Goal: Task Accomplishment & Management: Manage account settings

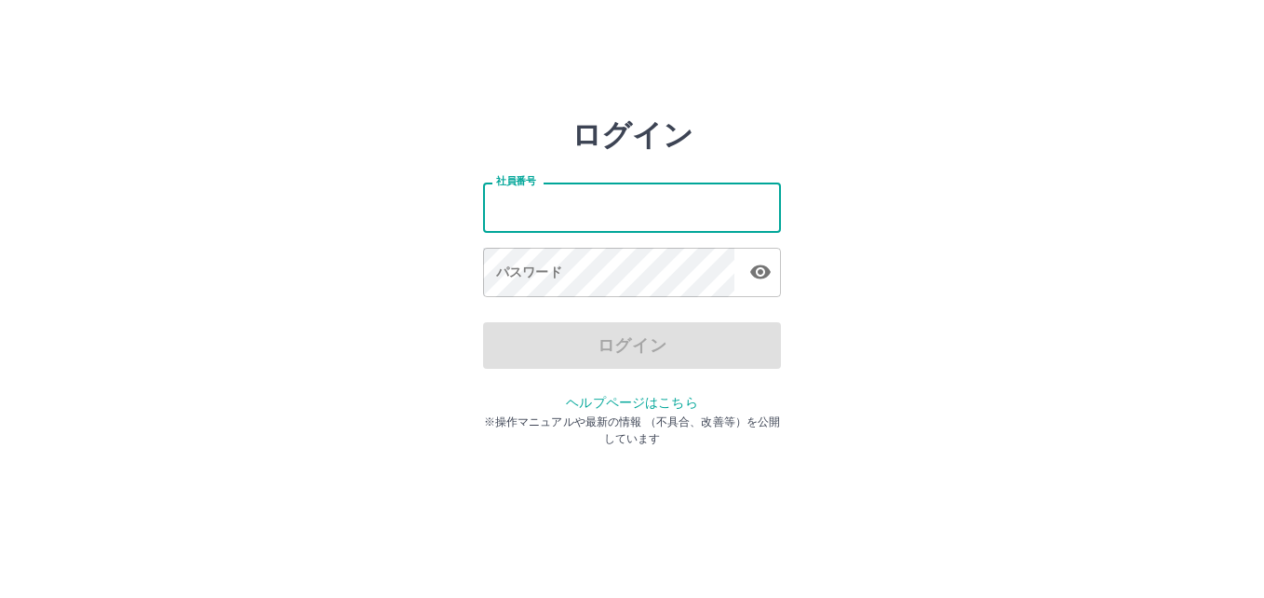
click at [636, 208] on input "社員番号" at bounding box center [632, 206] width 298 height 49
type input "*******"
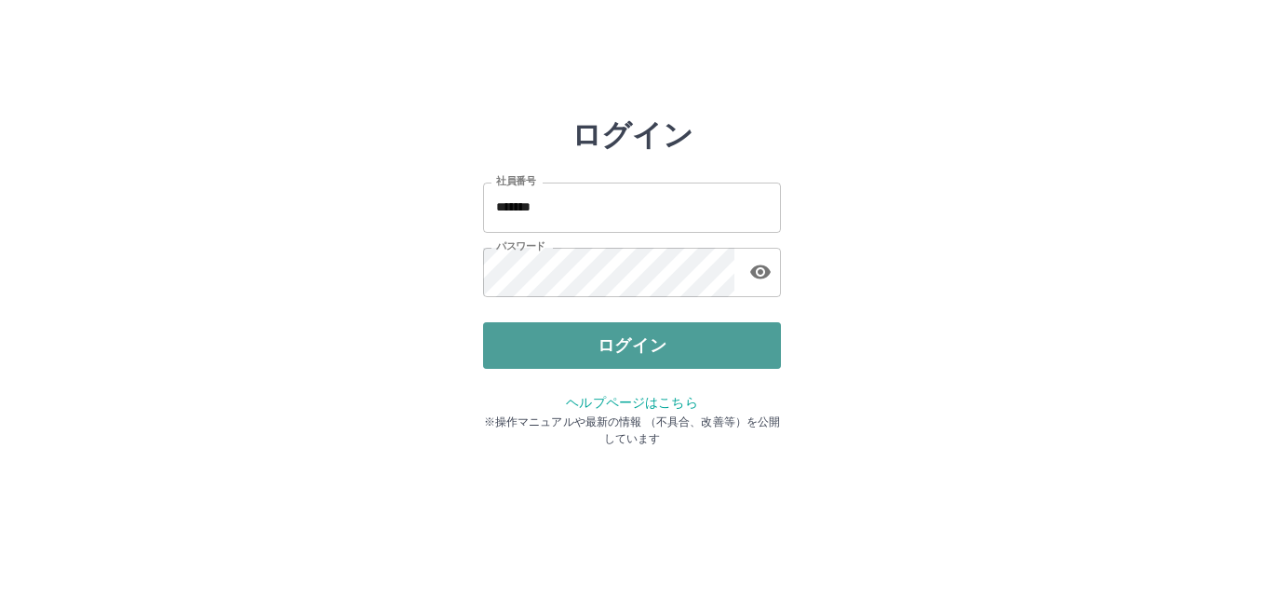
click at [615, 346] on button "ログイン" at bounding box center [632, 345] width 298 height 47
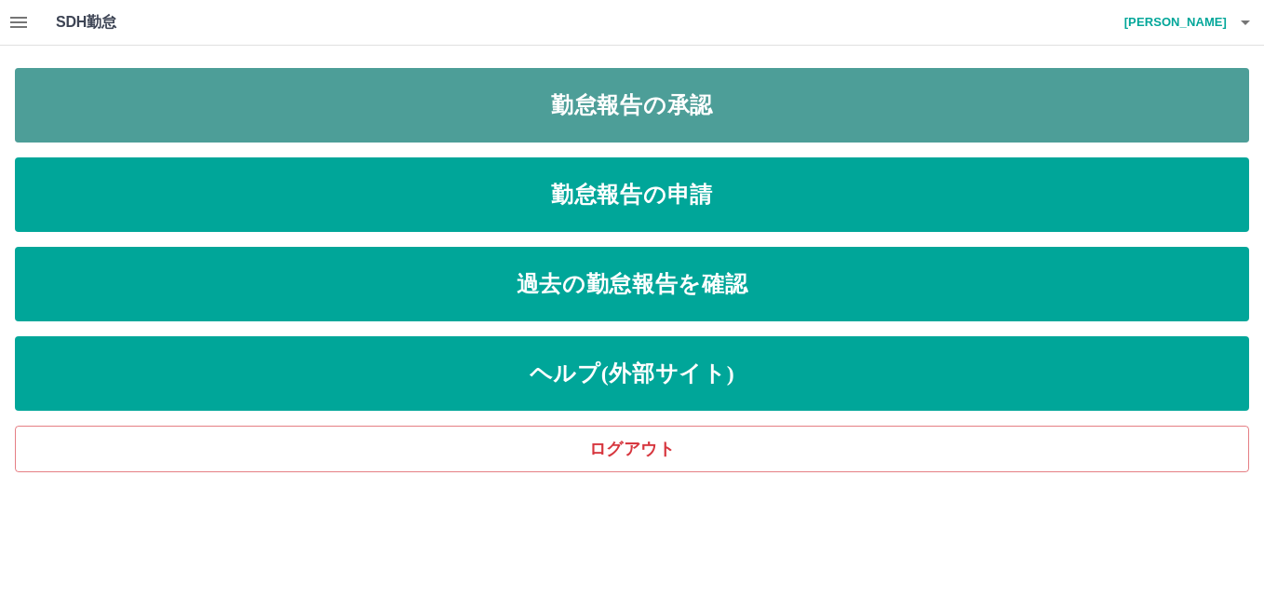
click at [665, 106] on link "勤怠報告の承認" at bounding box center [632, 105] width 1235 height 74
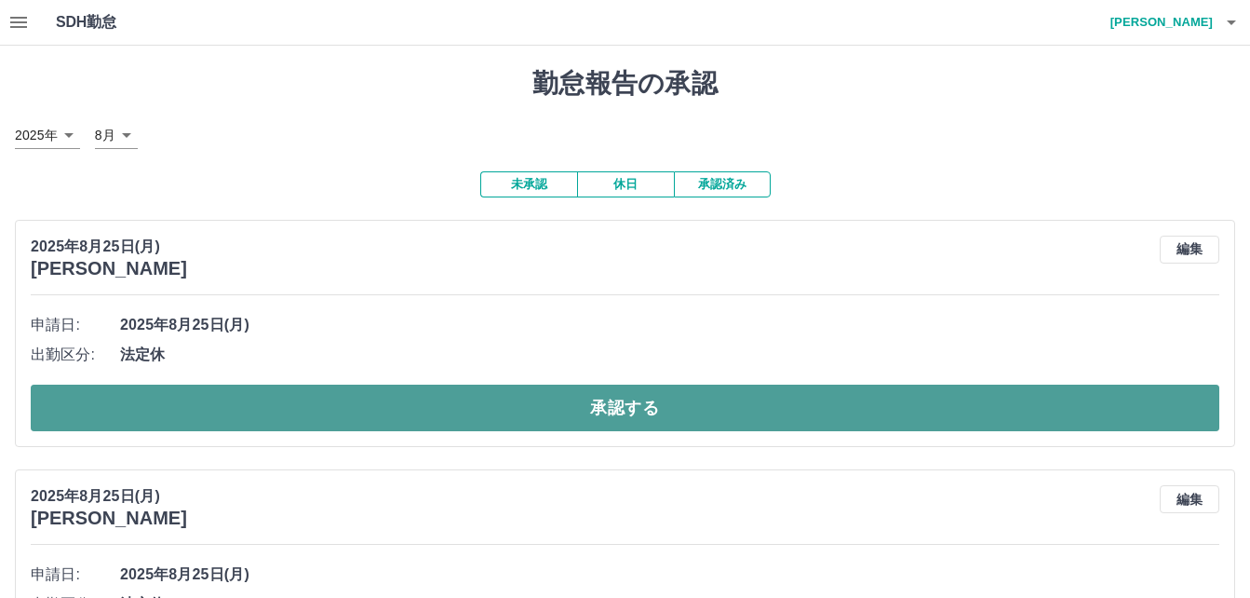
click at [875, 411] on button "承認する" at bounding box center [625, 408] width 1189 height 47
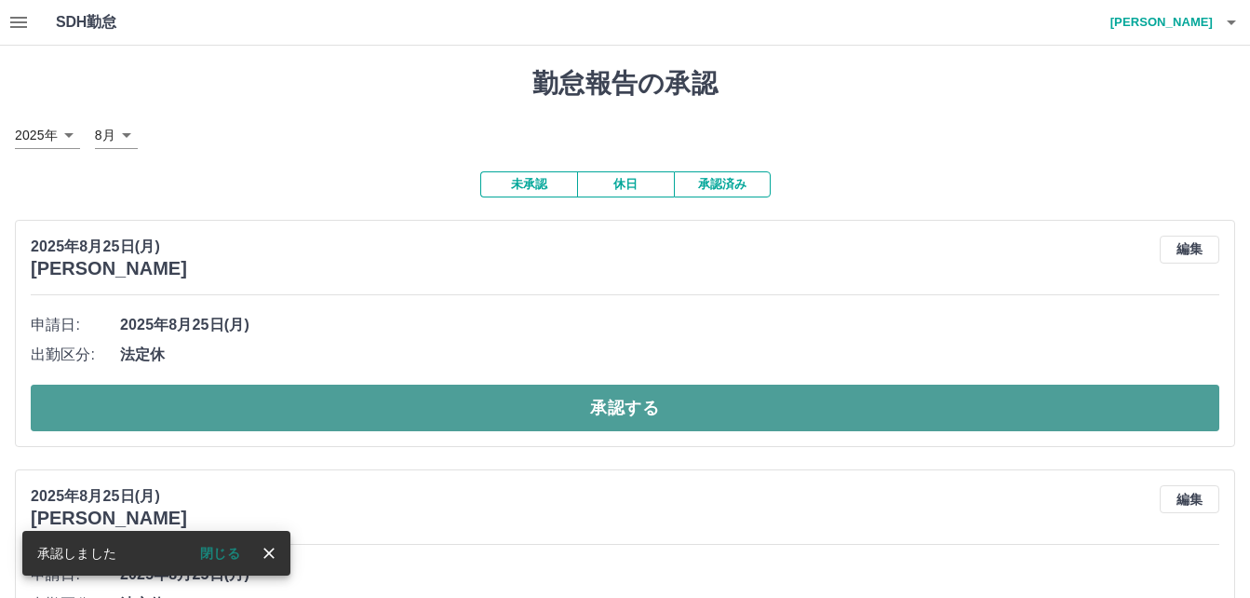
click at [628, 401] on button "承認する" at bounding box center [625, 408] width 1189 height 47
click at [579, 412] on button "承認する" at bounding box center [625, 408] width 1189 height 47
click at [547, 411] on button "承認する" at bounding box center [625, 408] width 1189 height 47
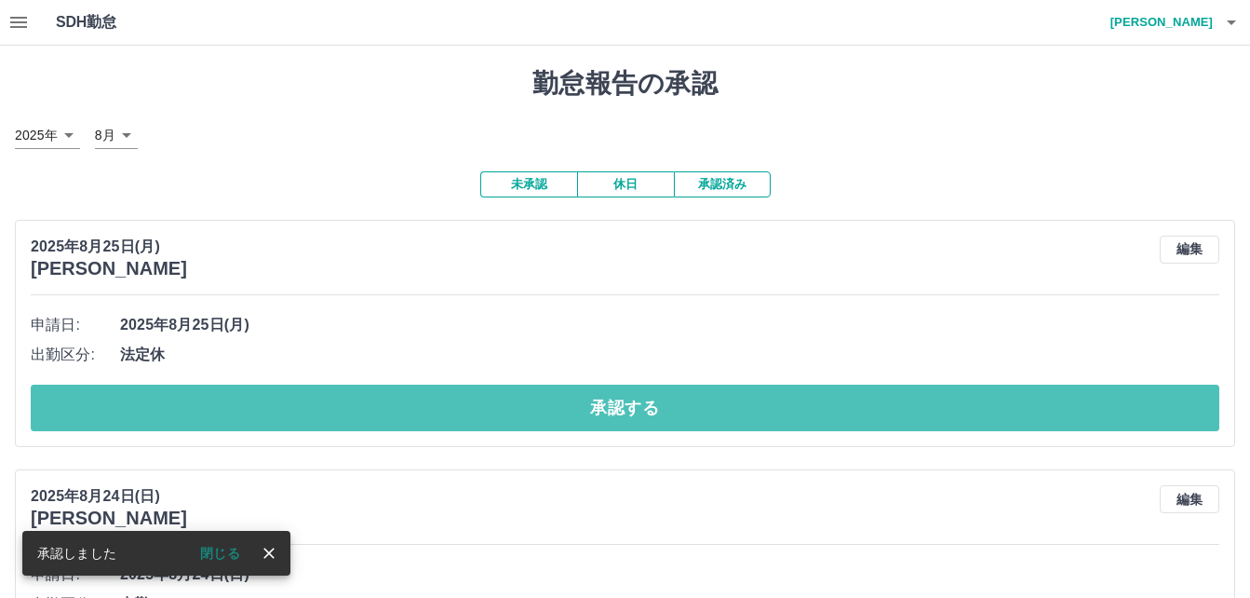
click at [547, 411] on button "承認する" at bounding box center [625, 408] width 1189 height 47
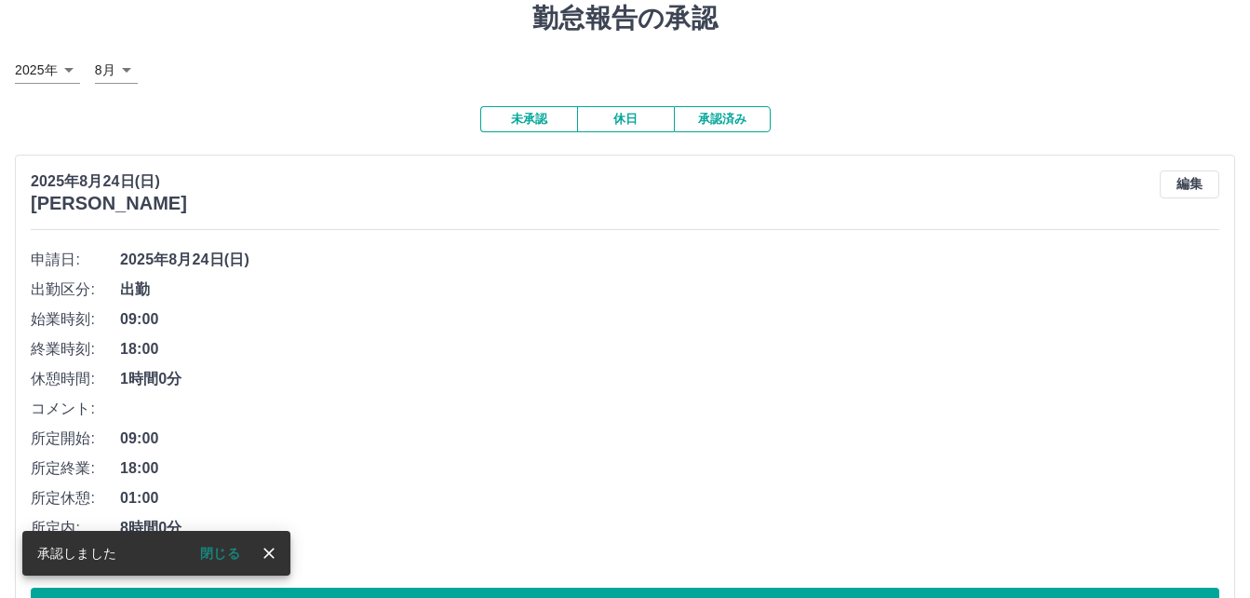
scroll to position [93, 0]
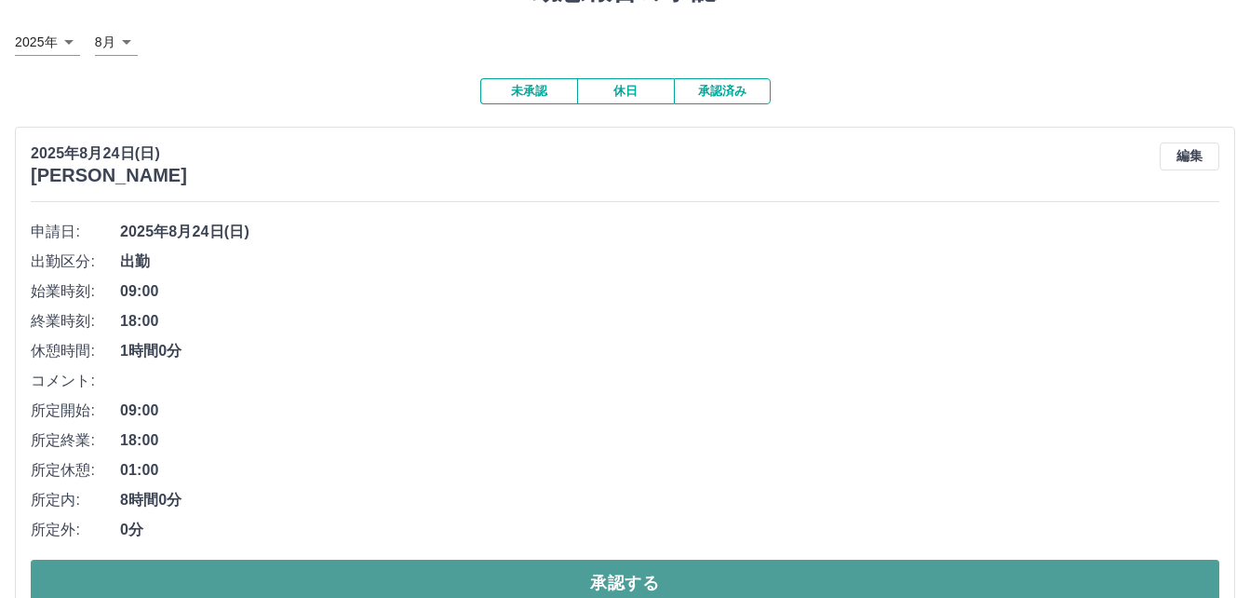
click at [504, 574] on button "承認する" at bounding box center [625, 583] width 1189 height 47
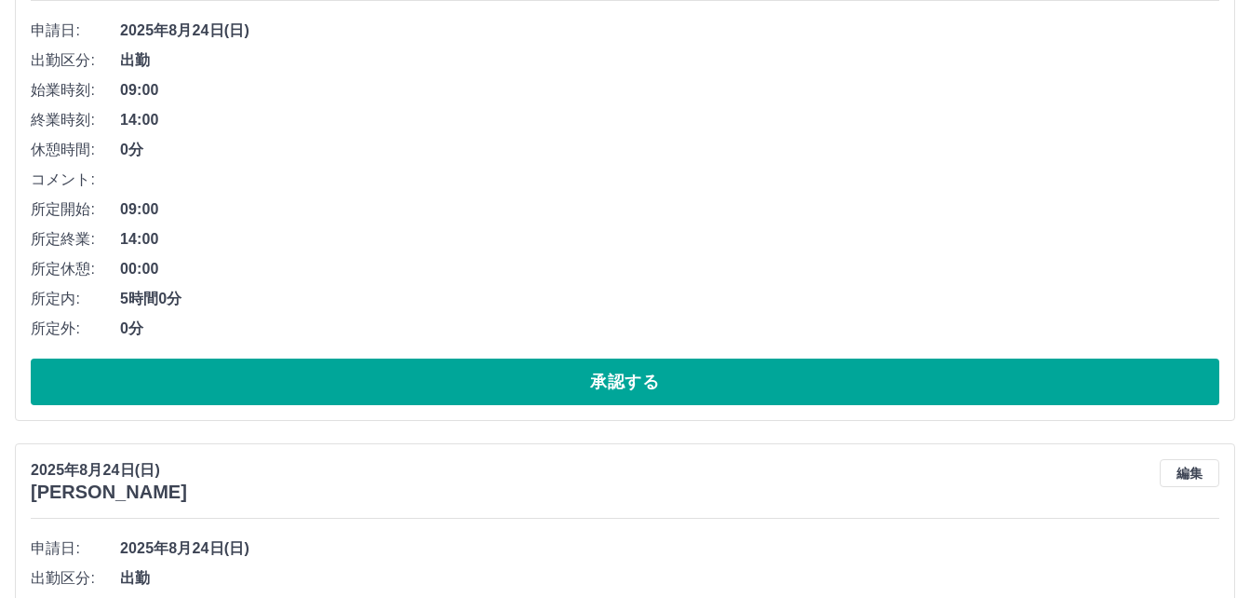
scroll to position [3352, 0]
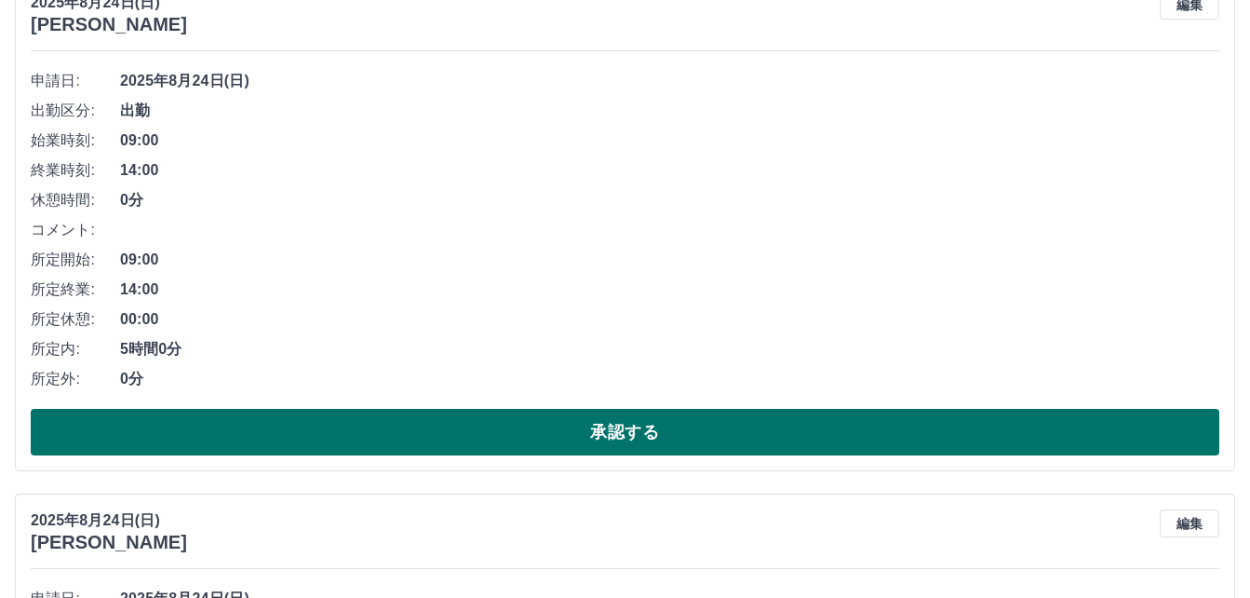
click at [450, 433] on button "承認する" at bounding box center [625, 432] width 1189 height 47
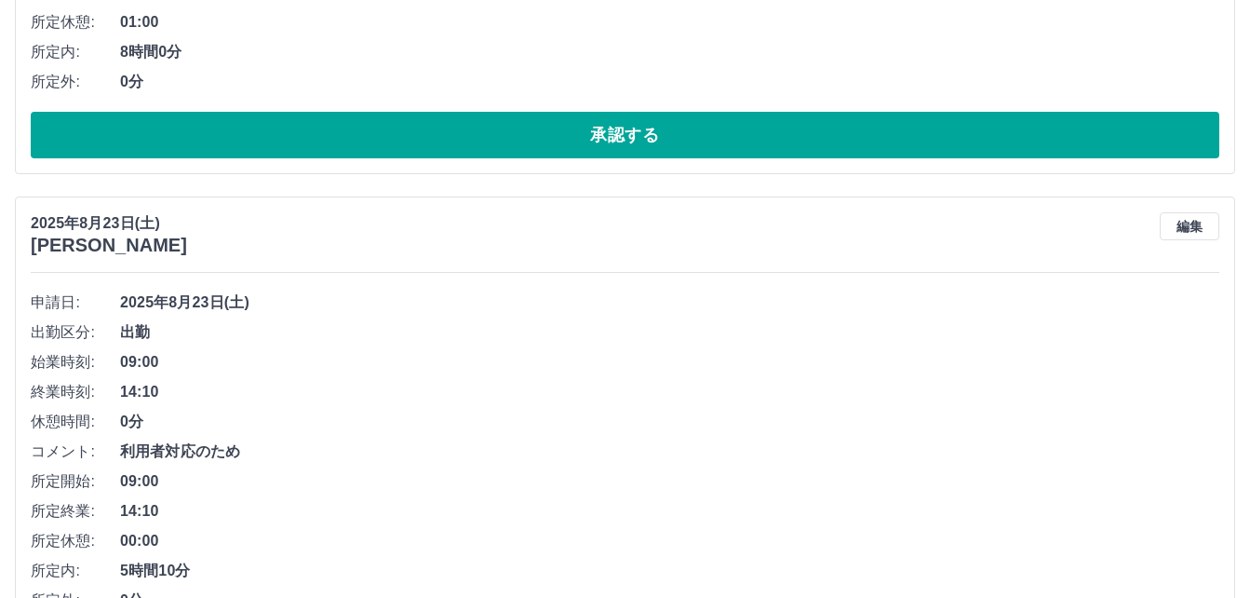
scroll to position [5814, 0]
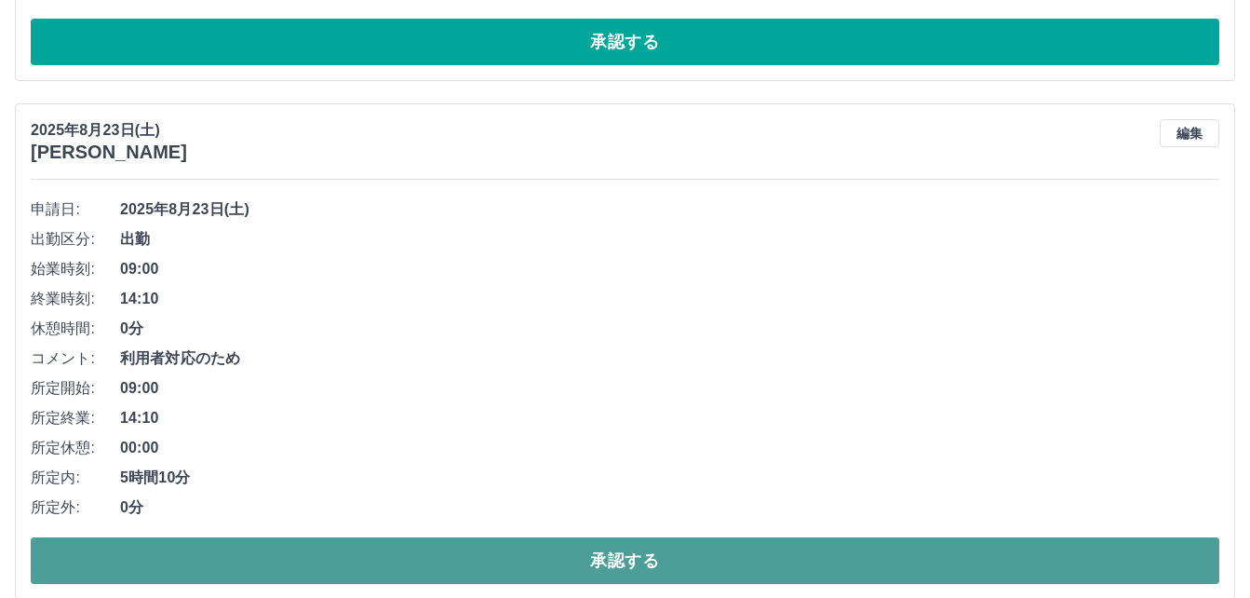
click at [495, 556] on button "承認する" at bounding box center [625, 560] width 1189 height 47
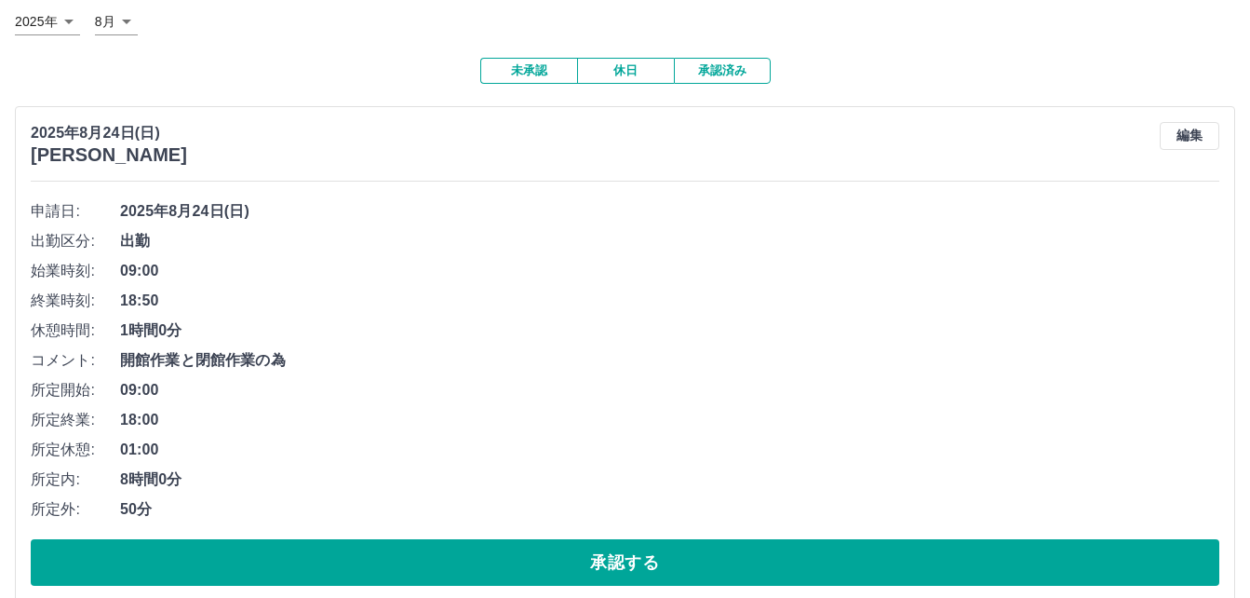
scroll to position [0, 0]
